Goal: Task Accomplishment & Management: Use online tool/utility

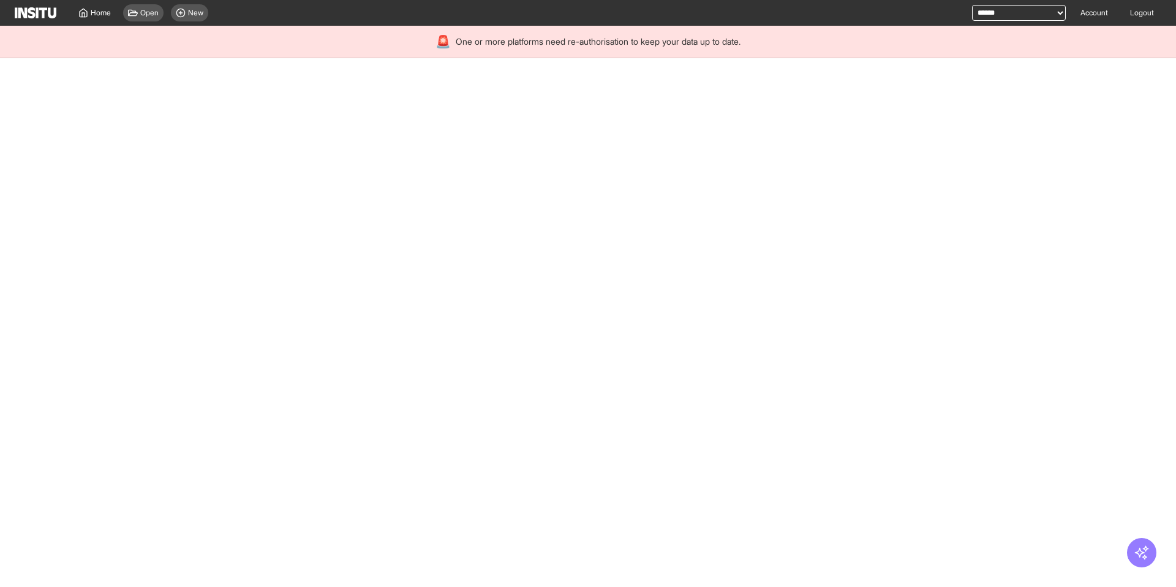
select select "**"
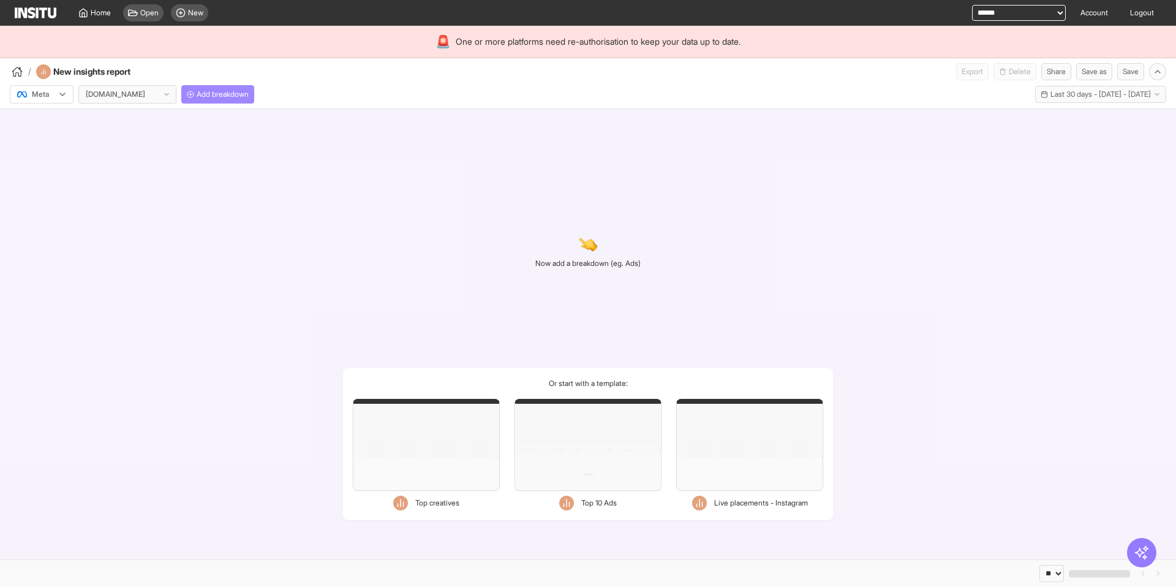
click at [249, 92] on span "Add breakdown" at bounding box center [223, 94] width 52 height 10
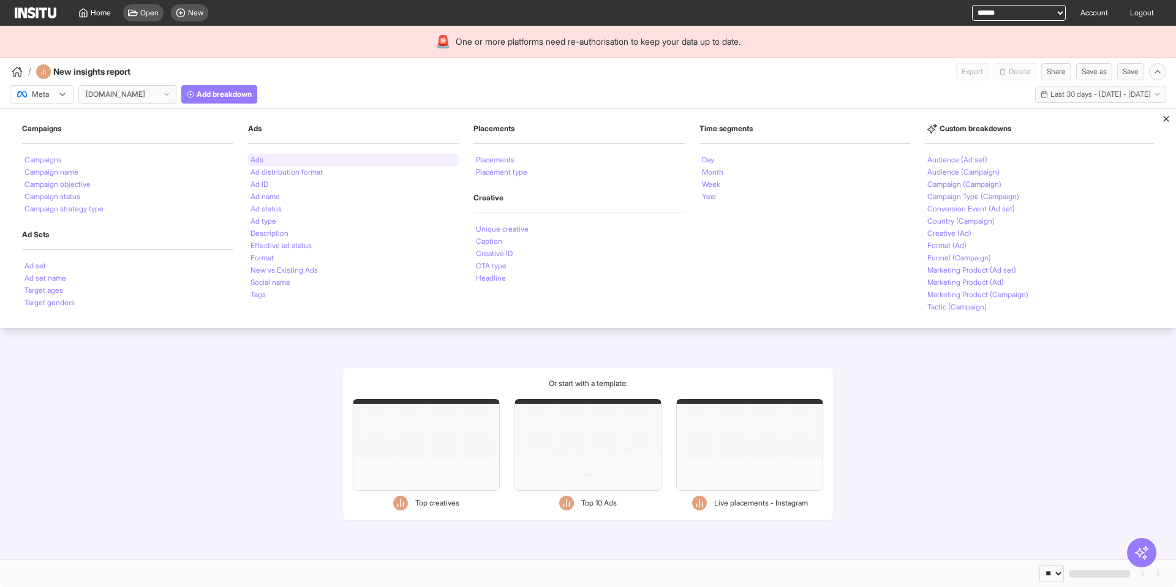
click at [298, 157] on div "Ads" at bounding box center [353, 160] width 211 height 12
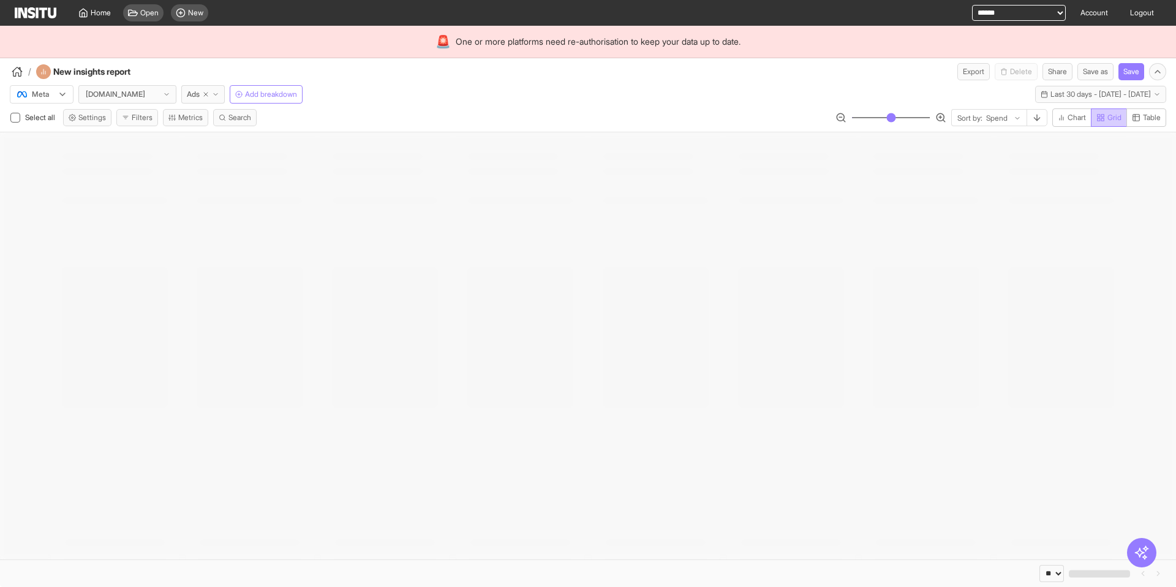
click at [1101, 118] on rect "button" at bounding box center [1102, 119] width 2 height 2
click at [1148, 120] on span "Table" at bounding box center [1152, 118] width 18 height 10
click at [152, 119] on button "Filters" at bounding box center [137, 117] width 42 height 17
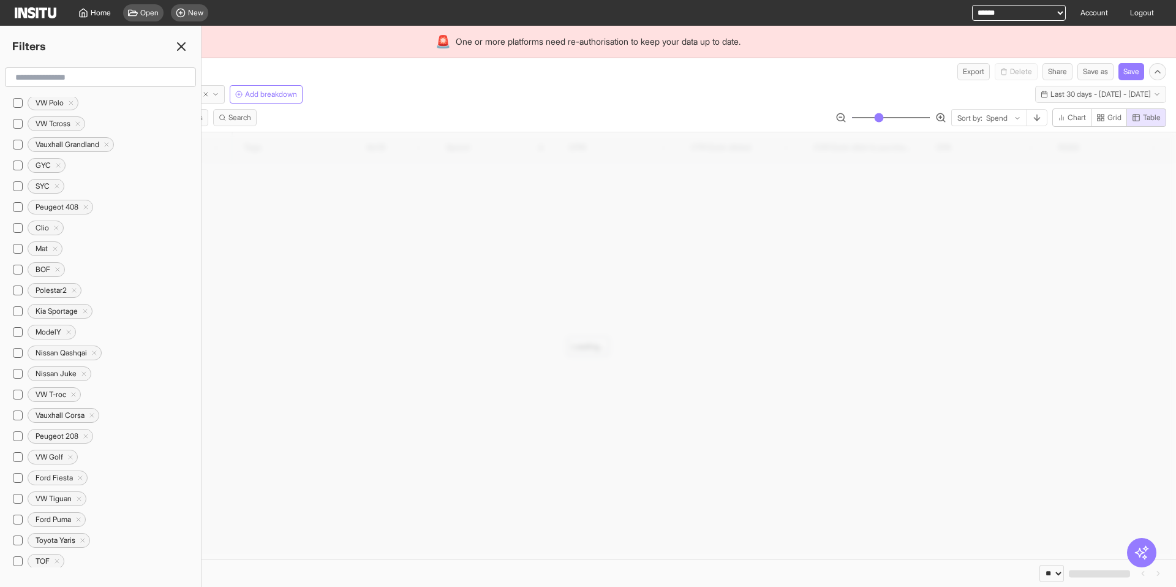
scroll to position [618, 0]
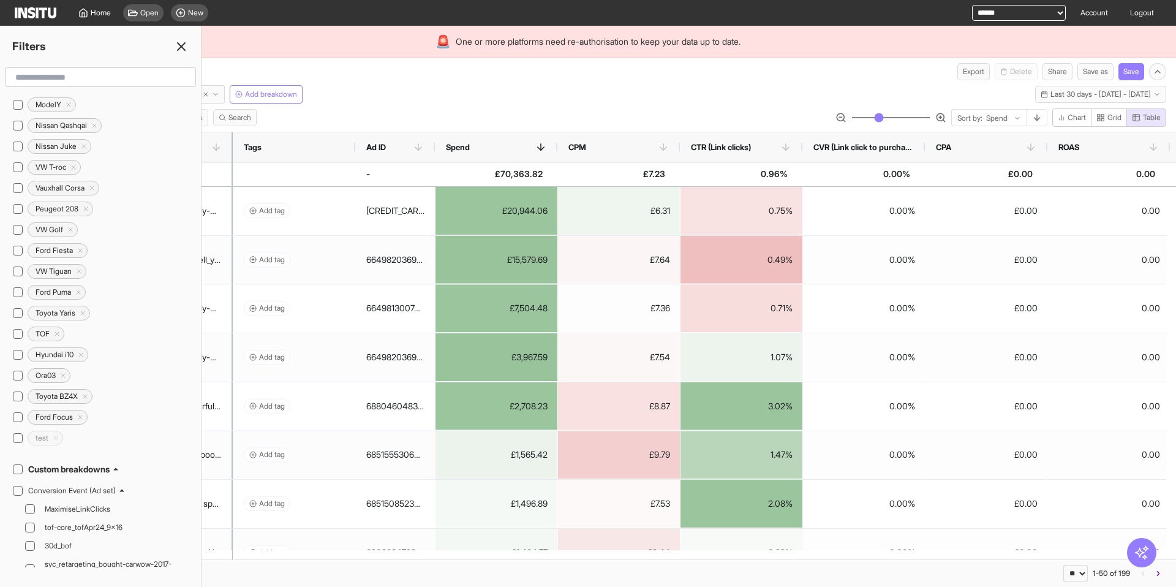
click at [177, 47] on icon at bounding box center [181, 46] width 15 height 15
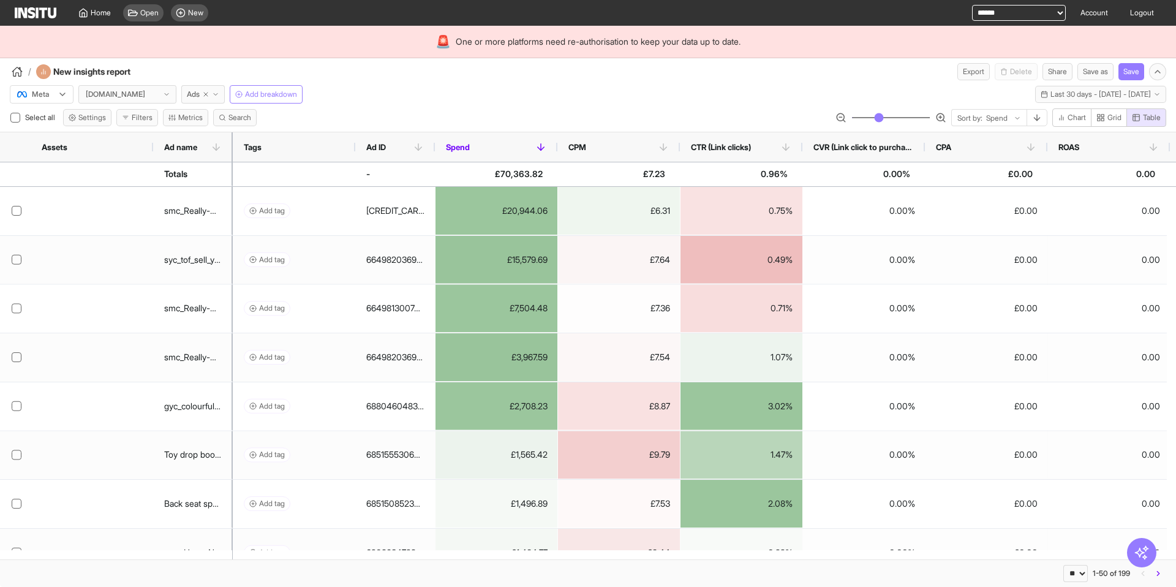
click at [537, 143] on icon at bounding box center [540, 146] width 11 height 11
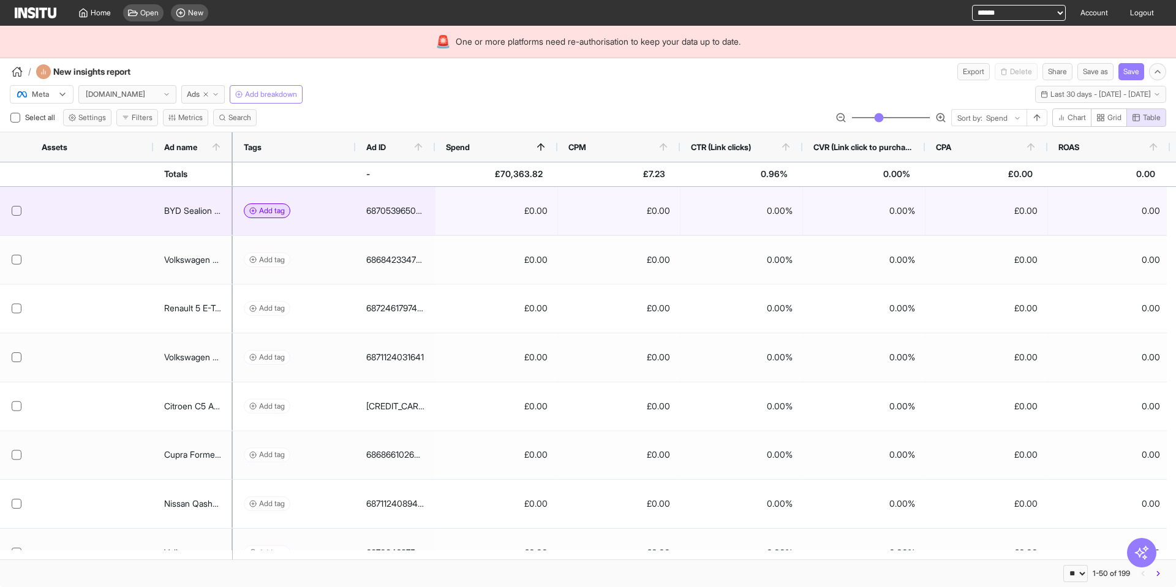
click at [269, 209] on span "Add tag" at bounding box center [272, 211] width 26 height 10
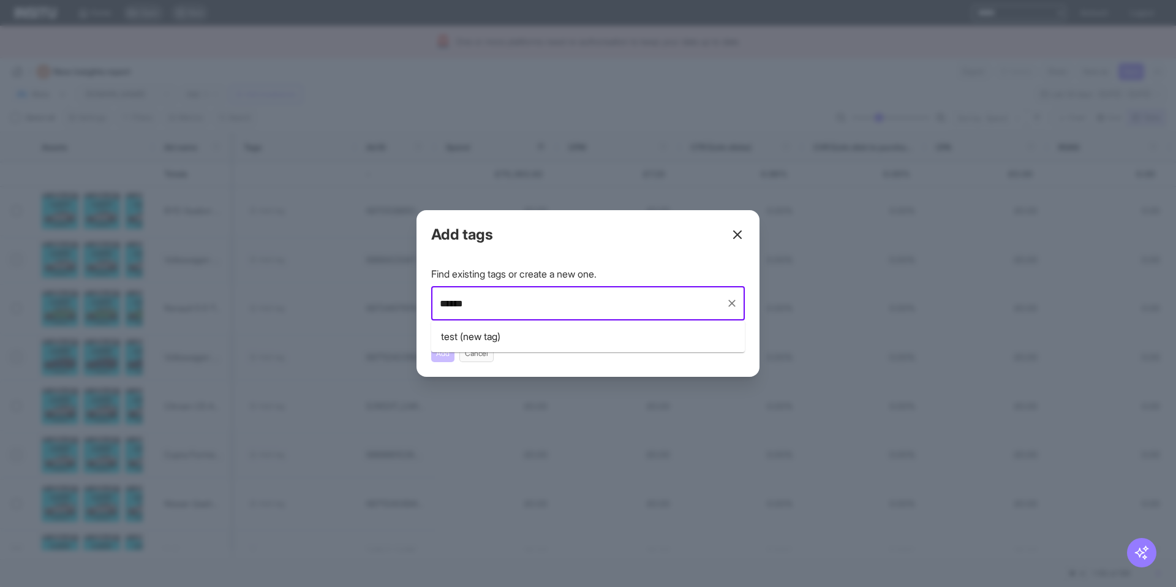
type input "*******"
click at [471, 340] on div "testing (new tag)" at bounding box center [477, 336] width 72 height 15
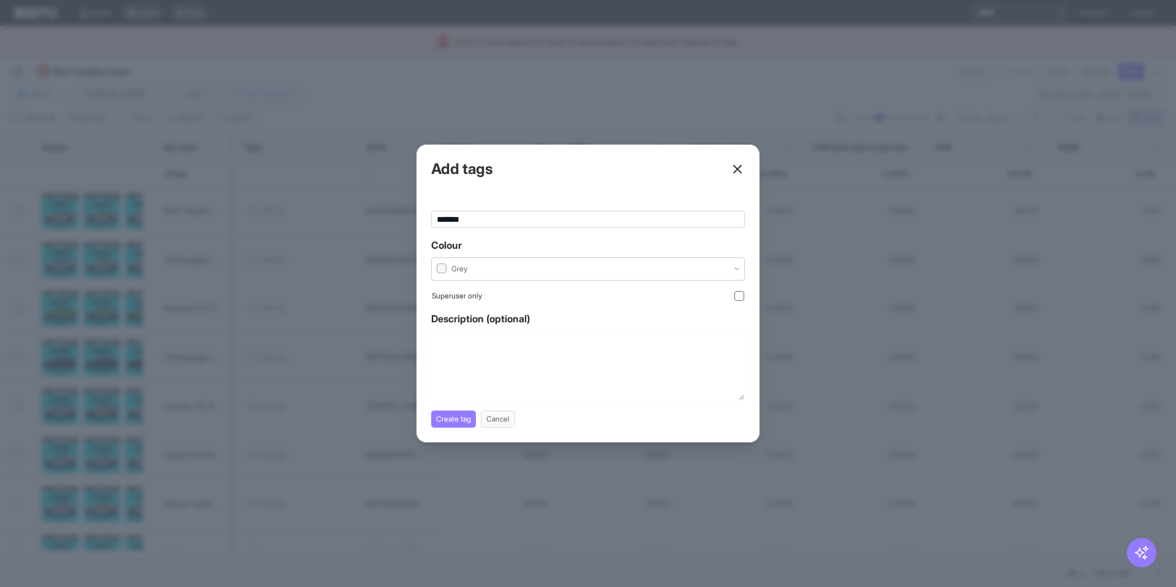
click at [461, 270] on div at bounding box center [451, 268] width 33 height 13
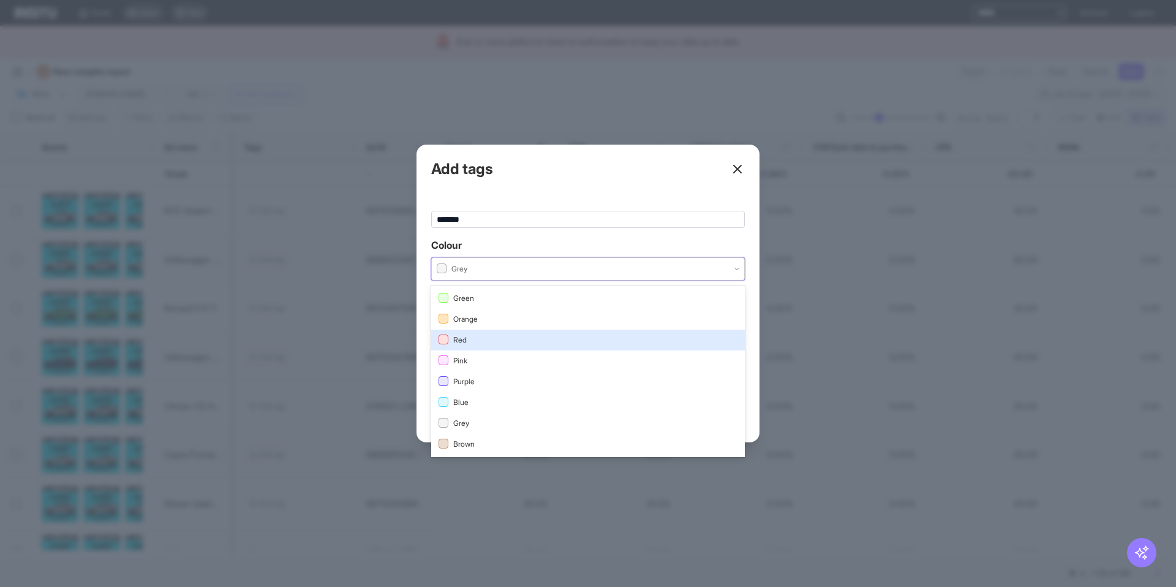
click at [475, 342] on span "Red" at bounding box center [587, 339] width 299 height 11
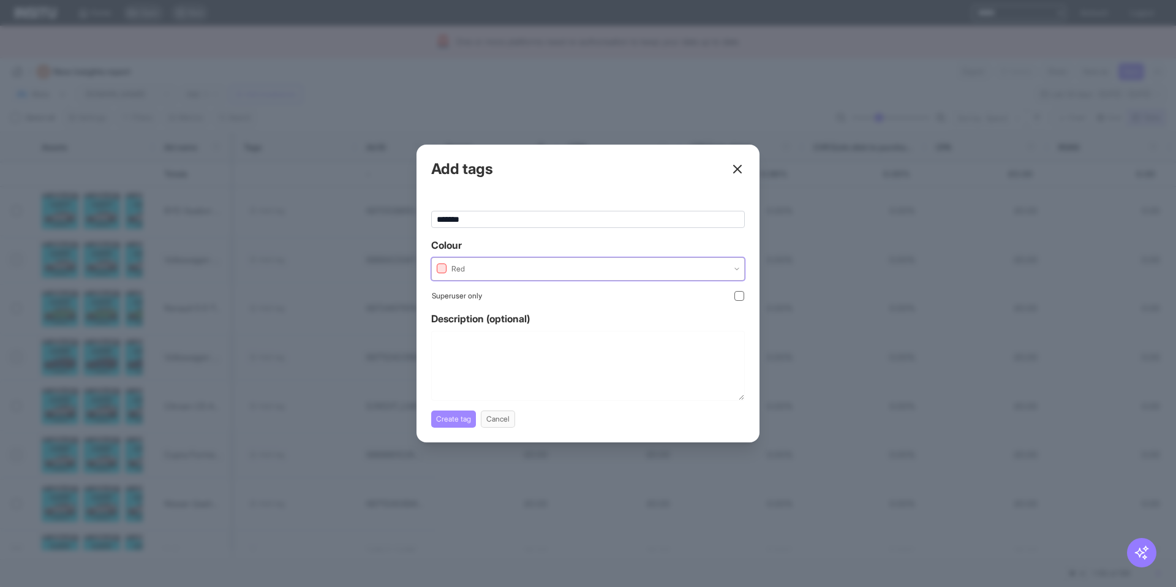
click at [452, 420] on button "Create tag" at bounding box center [453, 418] width 45 height 17
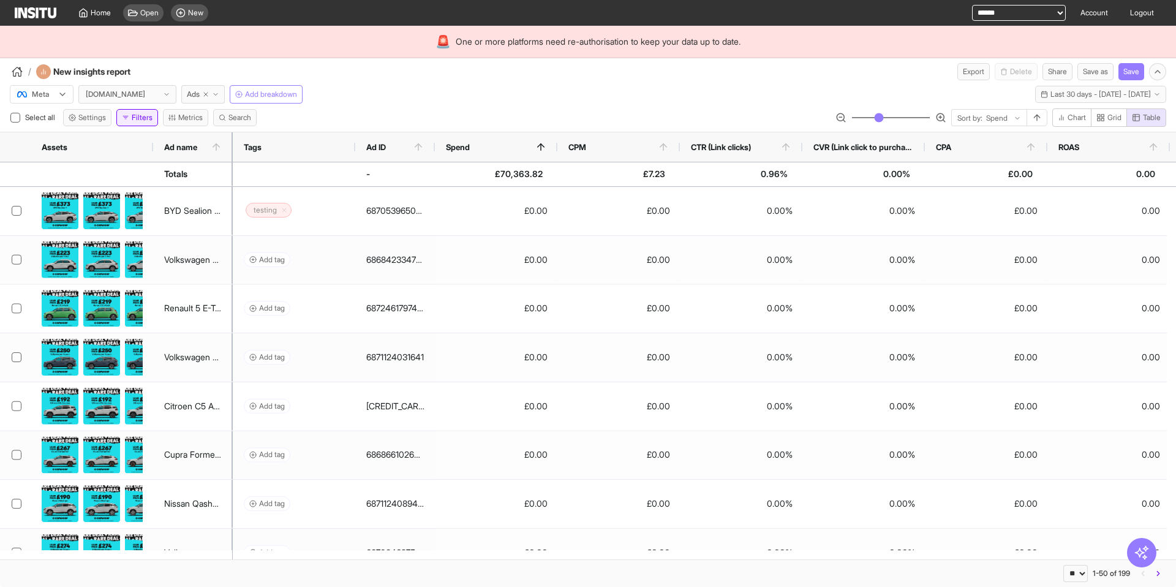
click at [138, 110] on button "Filters" at bounding box center [137, 117] width 42 height 17
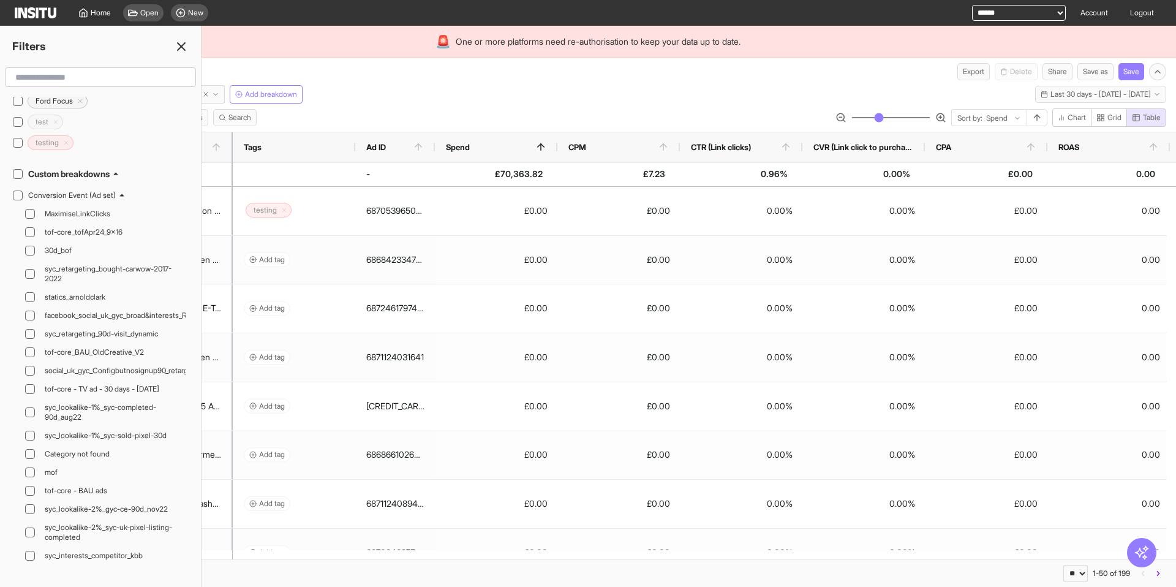
scroll to position [768, 0]
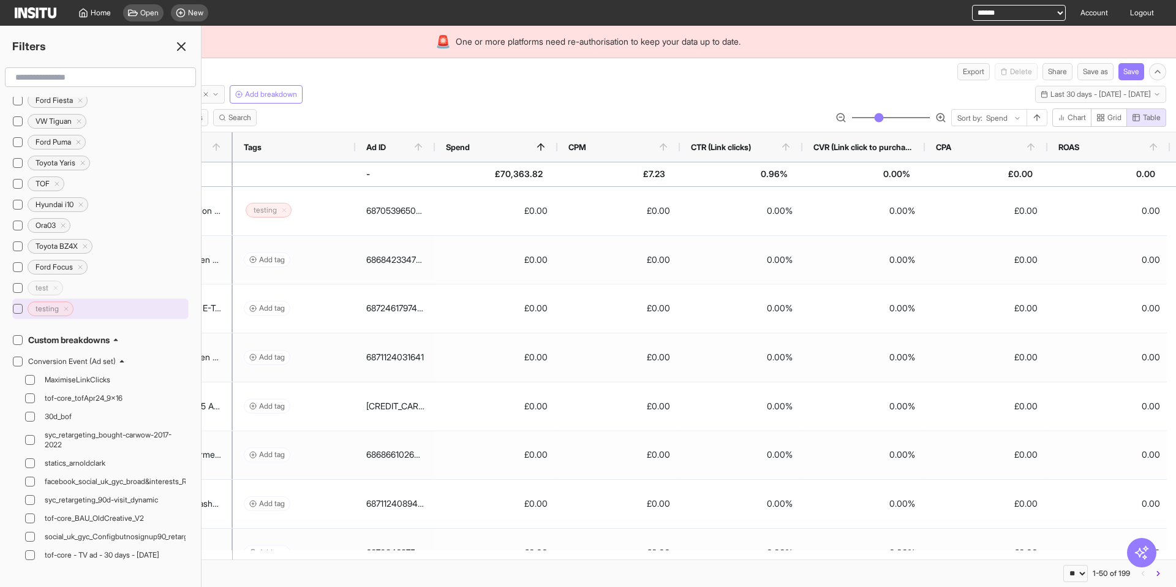
click at [67, 308] on icon "Delete tag icon" at bounding box center [65, 308] width 7 height 7
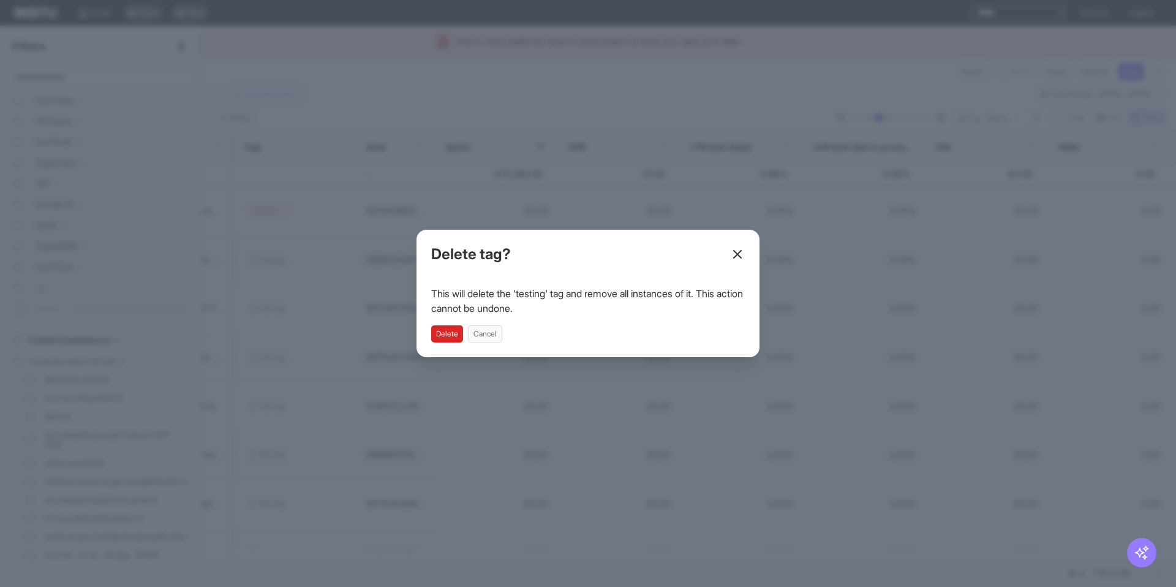
click at [443, 333] on button "Delete" at bounding box center [447, 333] width 32 height 17
